Goal: Navigation & Orientation: Find specific page/section

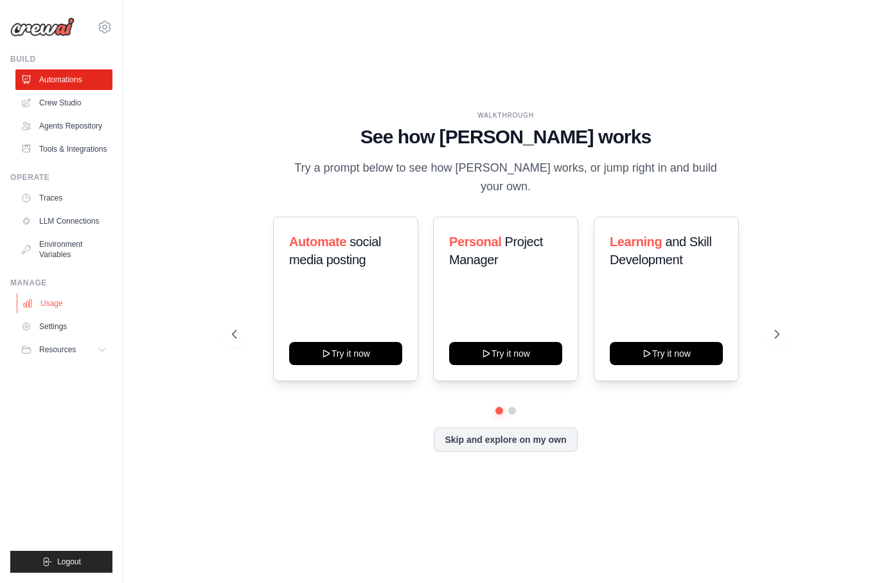
click at [51, 298] on link "Usage" at bounding box center [65, 303] width 97 height 21
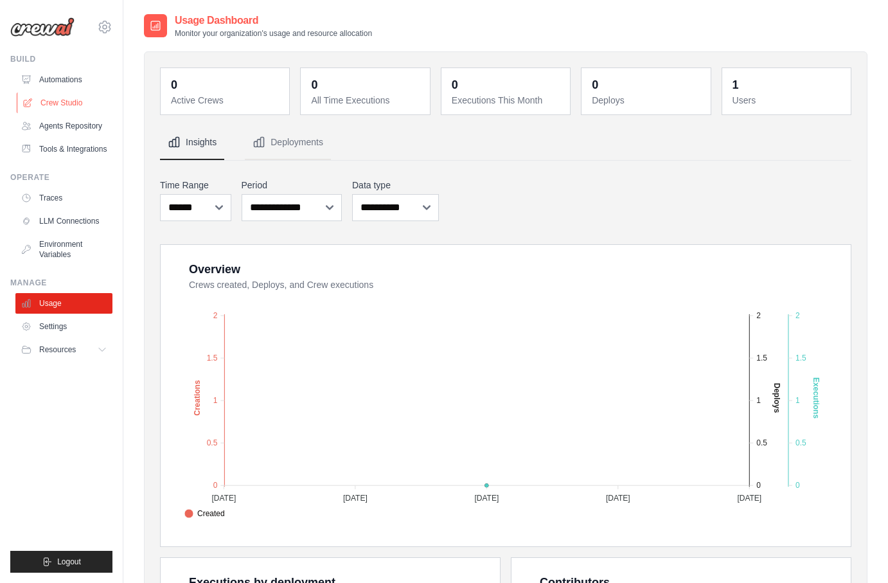
click at [53, 101] on link "Crew Studio" at bounding box center [65, 103] width 97 height 21
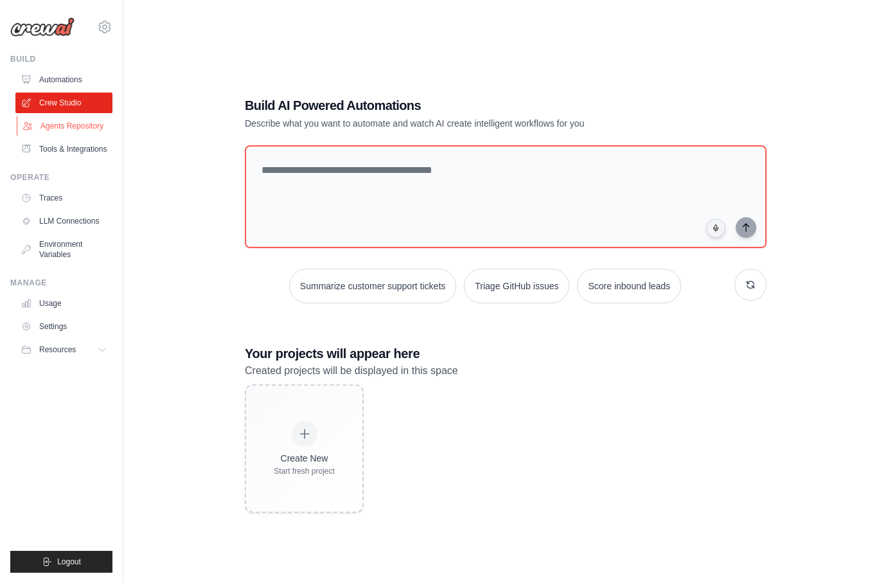
click at [55, 125] on link "Agents Repository" at bounding box center [65, 126] width 97 height 21
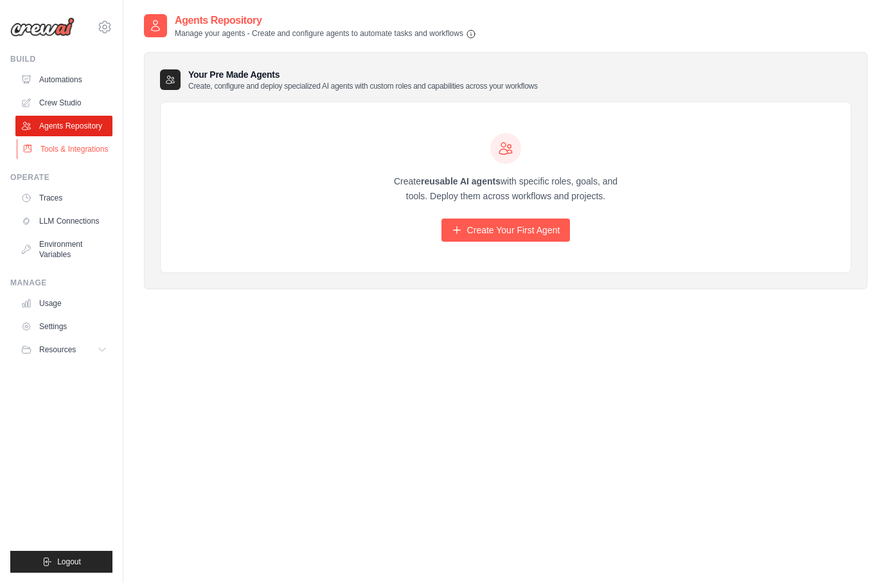
click at [89, 145] on link "Tools & Integrations" at bounding box center [65, 149] width 97 height 21
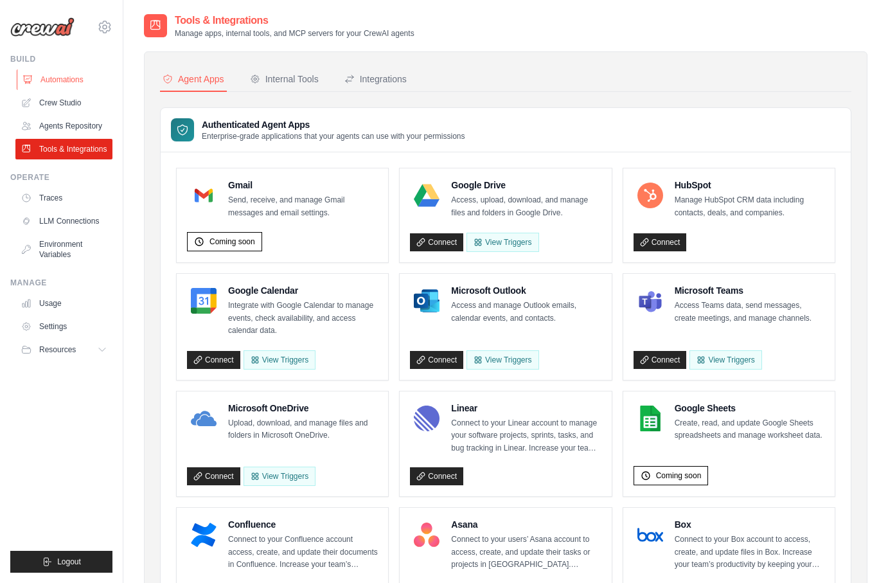
click at [71, 82] on link "Automations" at bounding box center [65, 79] width 97 height 21
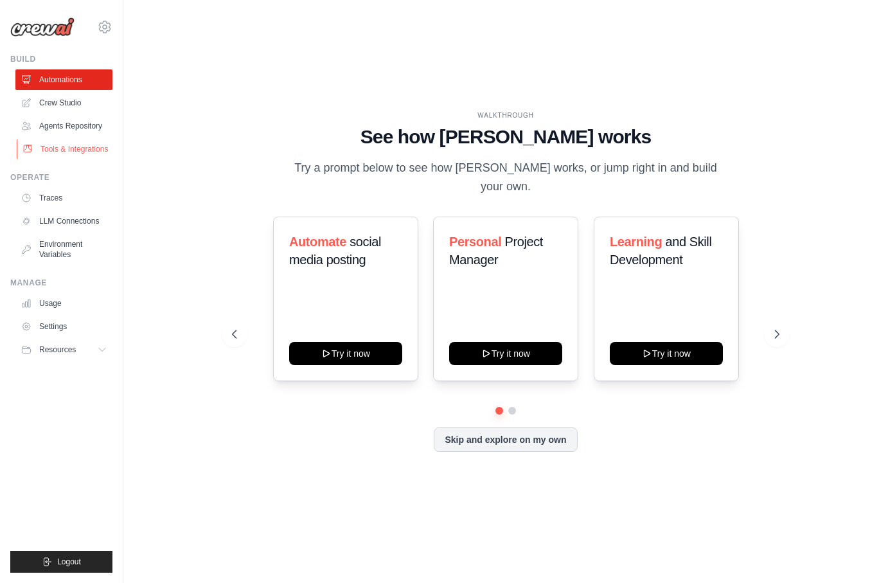
click at [64, 143] on link "Tools & Integrations" at bounding box center [65, 149] width 97 height 21
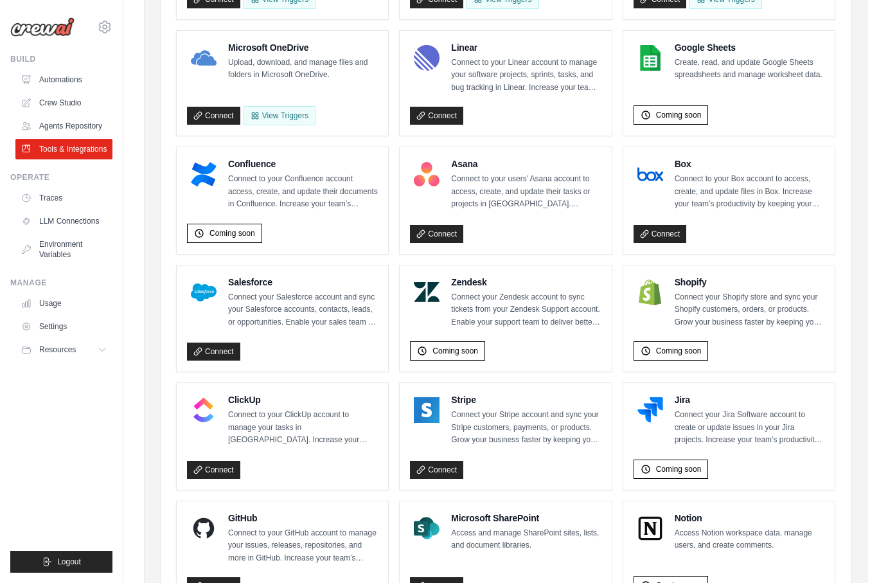
scroll to position [450, 0]
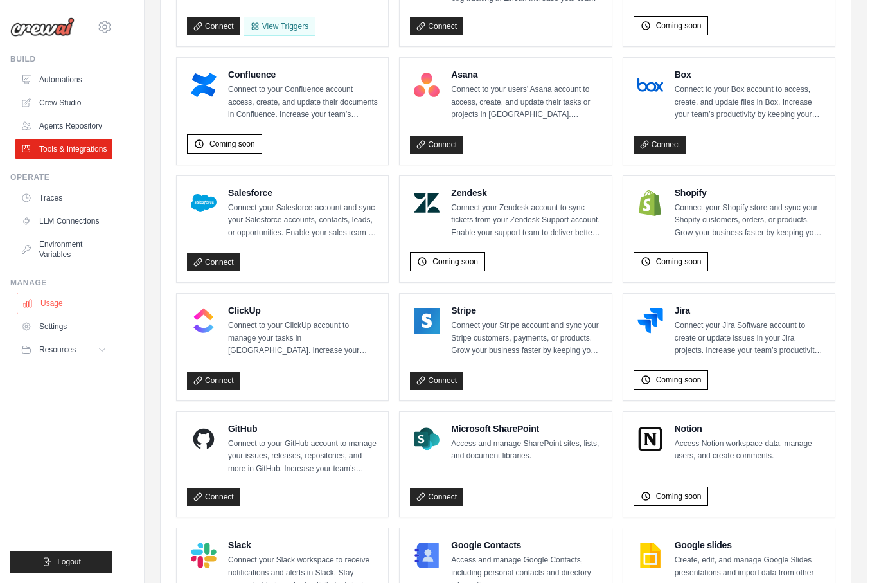
click at [62, 298] on link "Usage" at bounding box center [65, 303] width 97 height 21
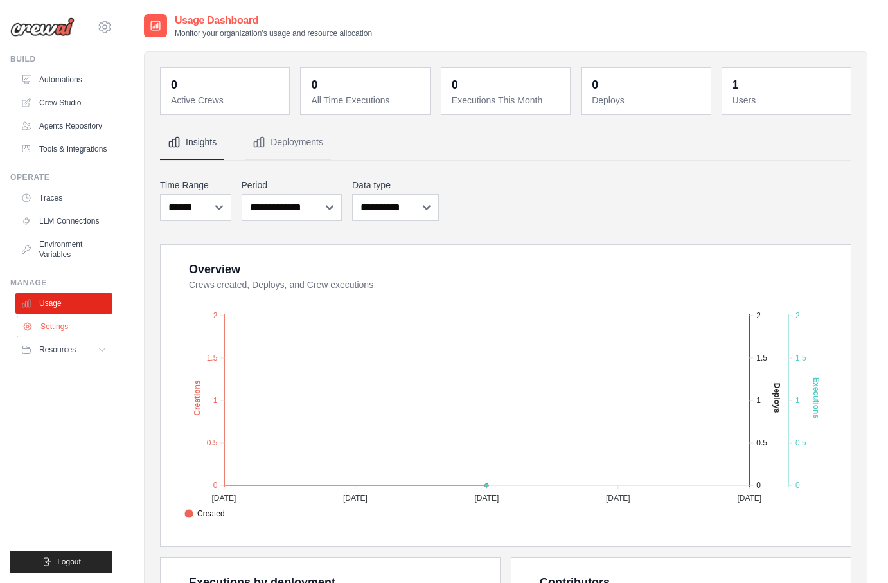
click at [54, 321] on link "Settings" at bounding box center [65, 326] width 97 height 21
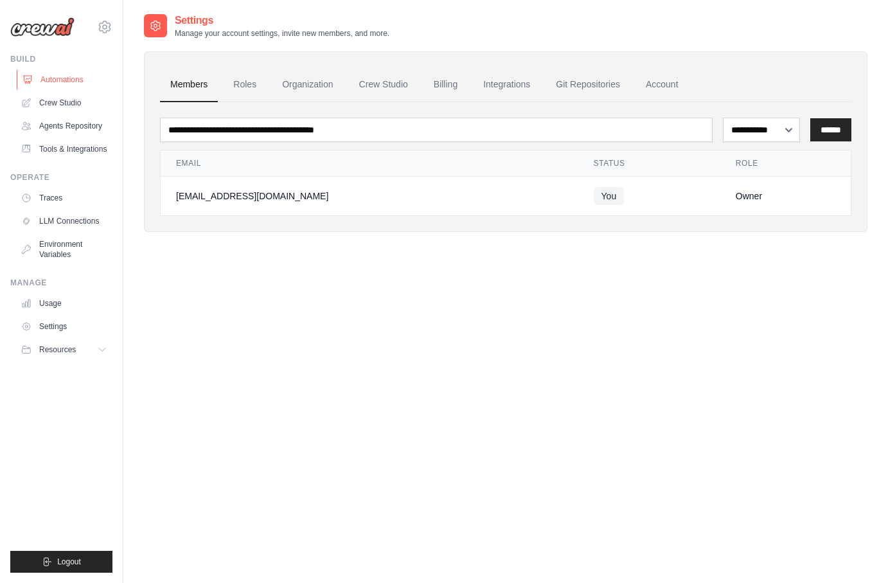
click at [69, 82] on link "Automations" at bounding box center [65, 79] width 97 height 21
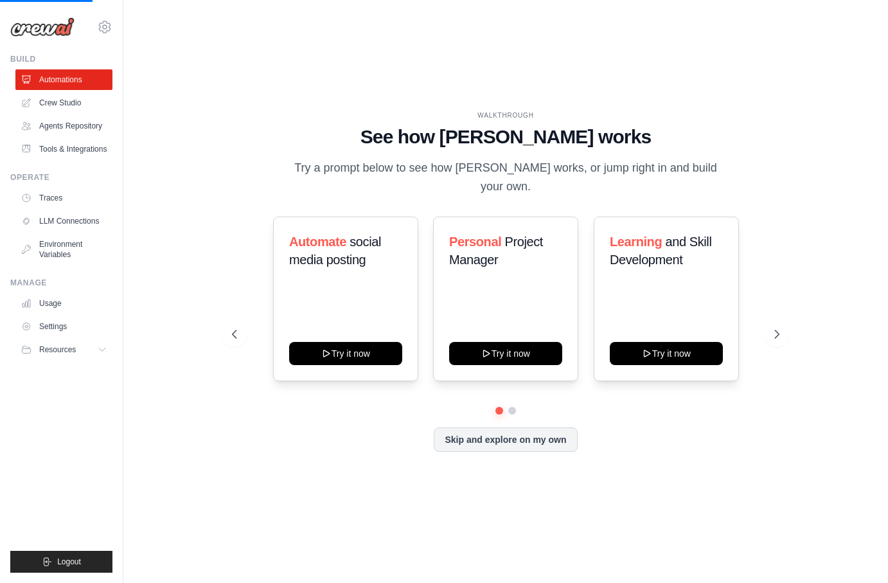
click at [59, 23] on img at bounding box center [42, 26] width 64 height 19
click at [108, 31] on icon at bounding box center [104, 26] width 15 height 15
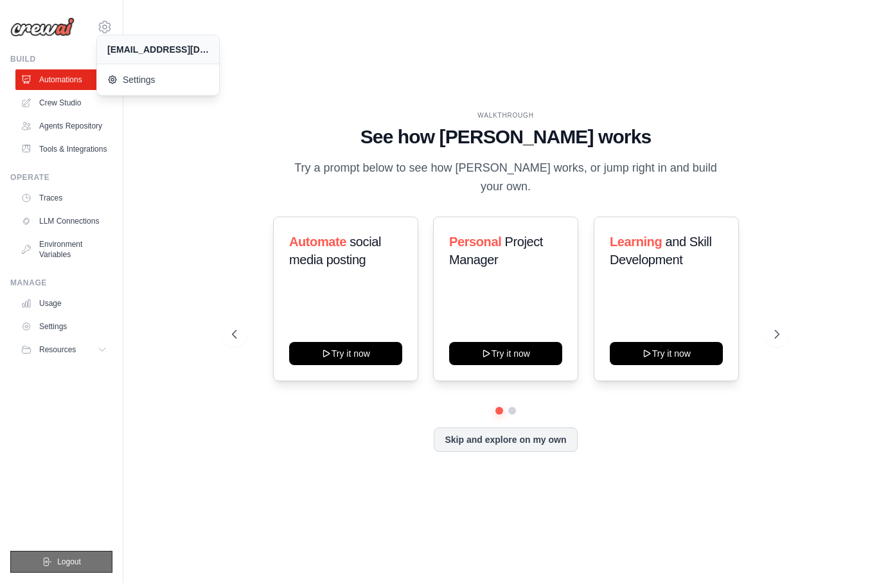
click at [87, 557] on button "Logout" at bounding box center [61, 562] width 102 height 22
